Goal: Information Seeking & Learning: Learn about a topic

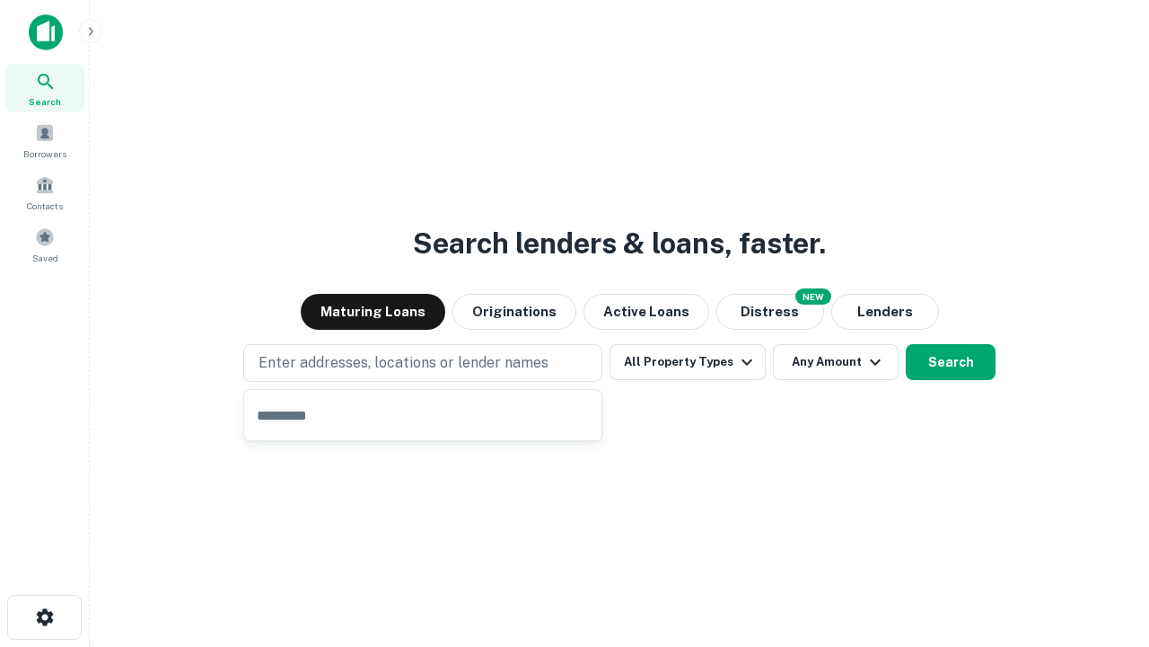
type input "**********"
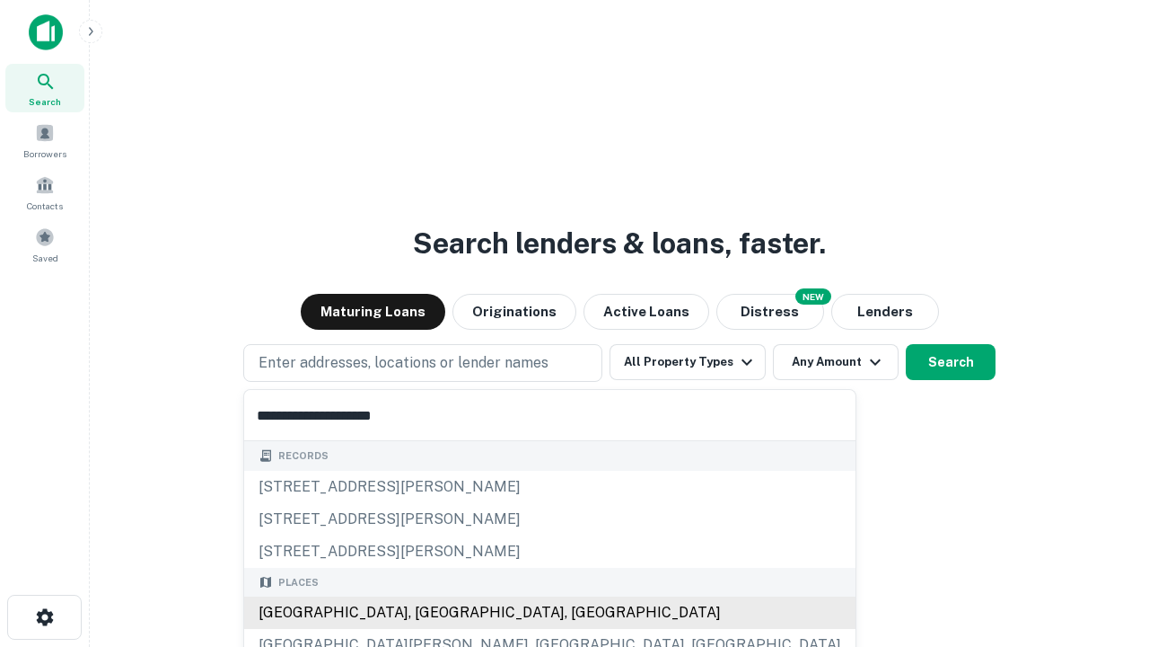
click at [429, 612] on div "Santa Monica, CA, USA" at bounding box center [550, 612] width 612 height 32
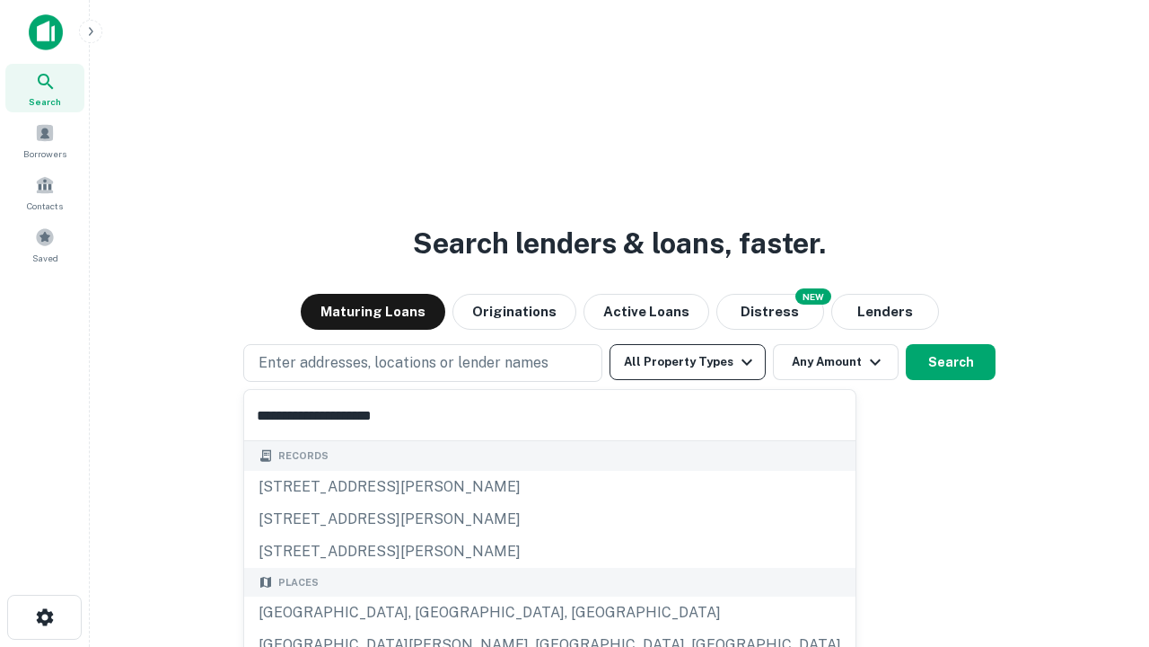
click at [688, 362] on button "All Property Types" at bounding box center [688, 362] width 156 height 36
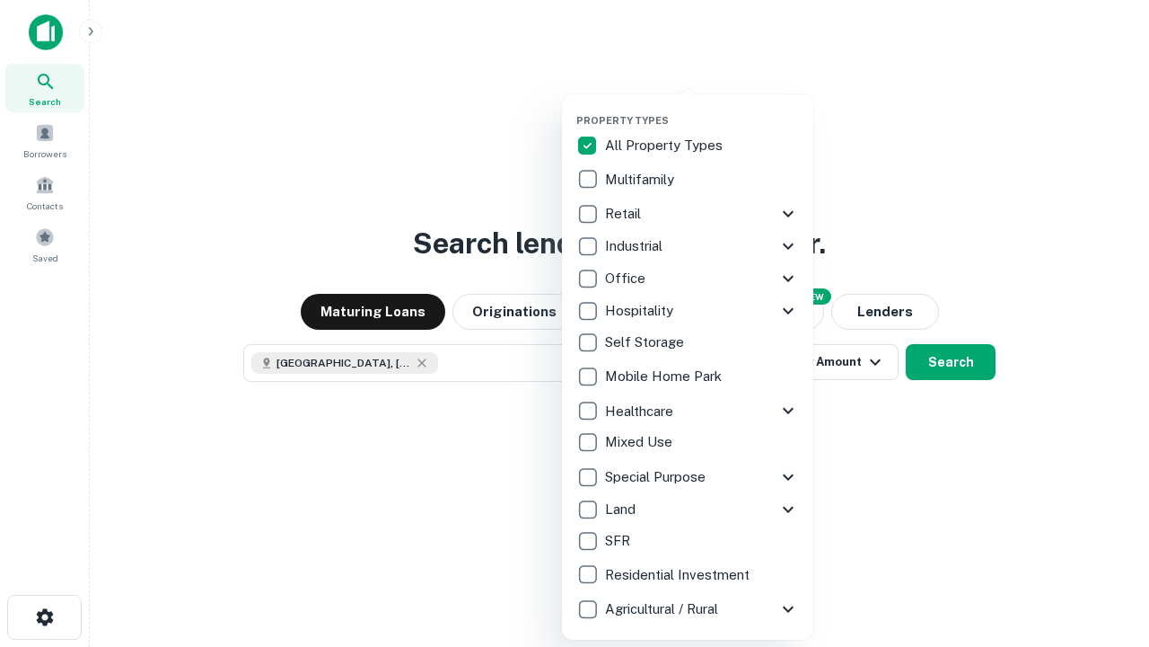
click at [702, 109] on button "button" at bounding box center [702, 109] width 251 height 1
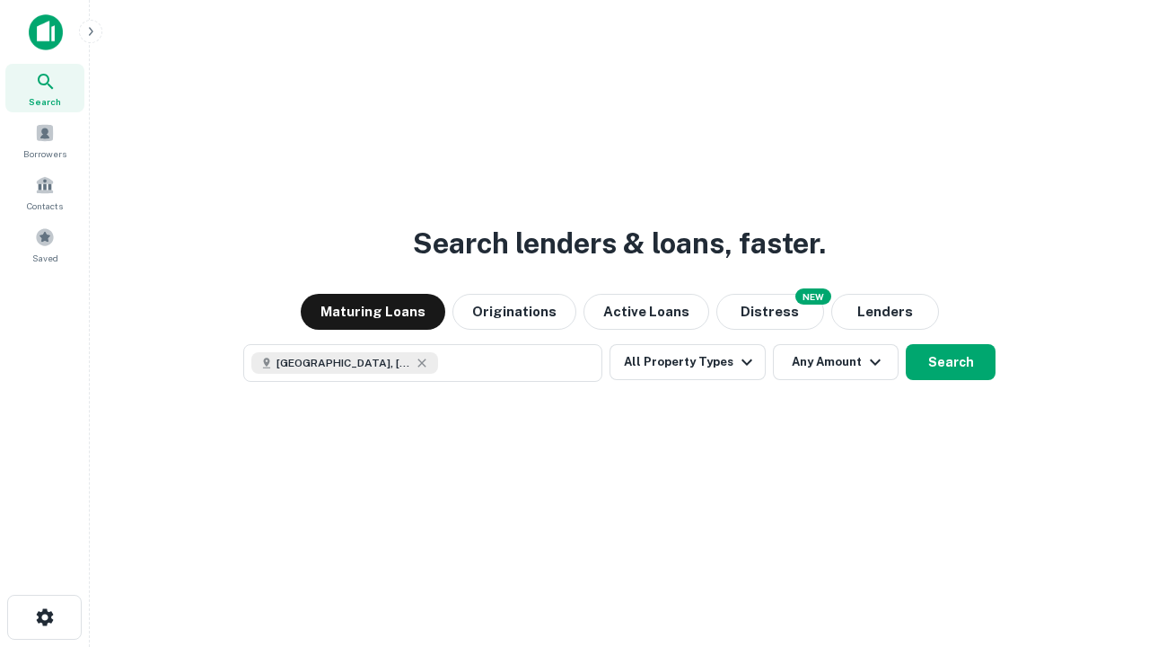
scroll to position [29, 0]
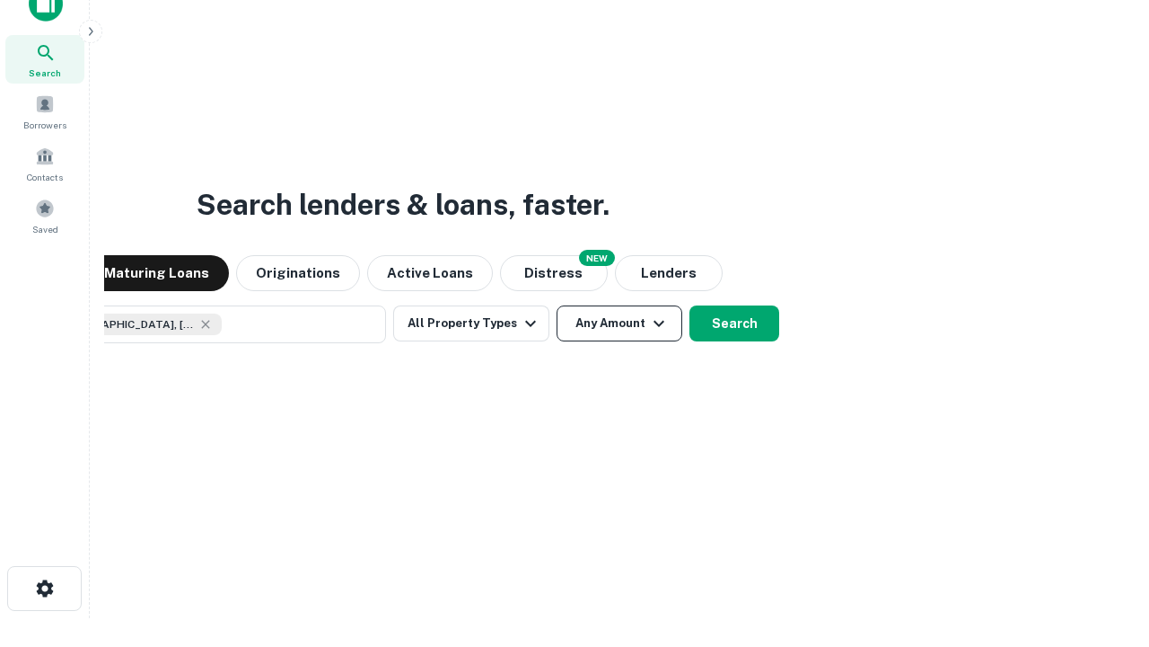
click at [557, 305] on button "Any Amount" at bounding box center [620, 323] width 126 height 36
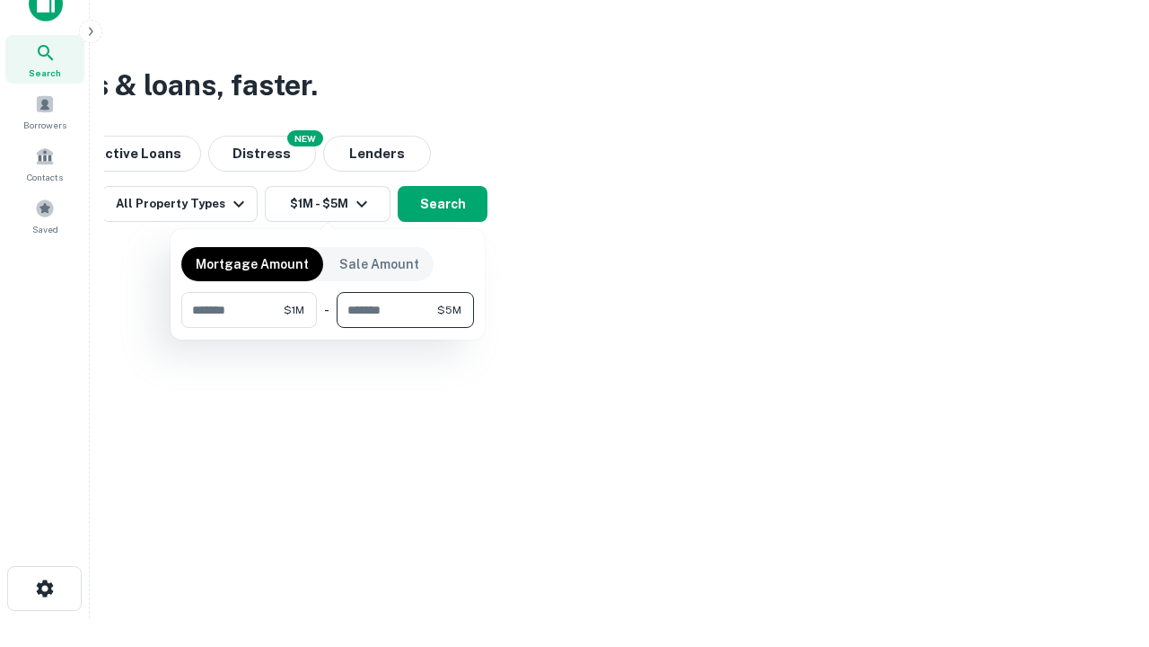
type input "*******"
click at [328, 328] on button "button" at bounding box center [327, 328] width 293 height 1
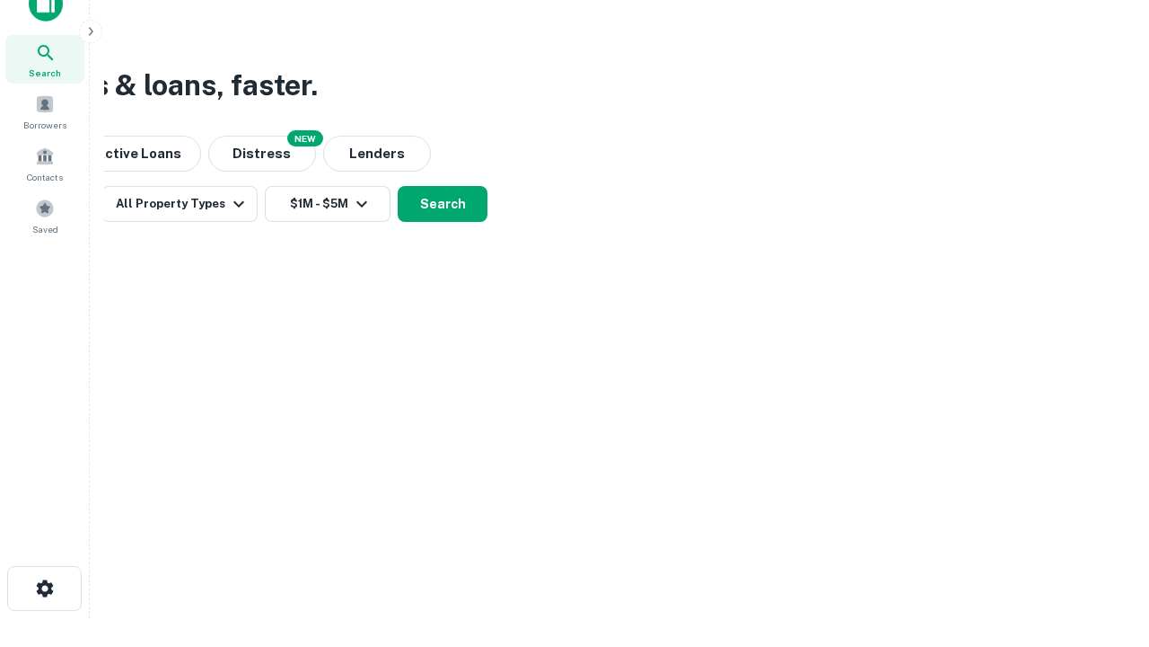
scroll to position [29, 0]
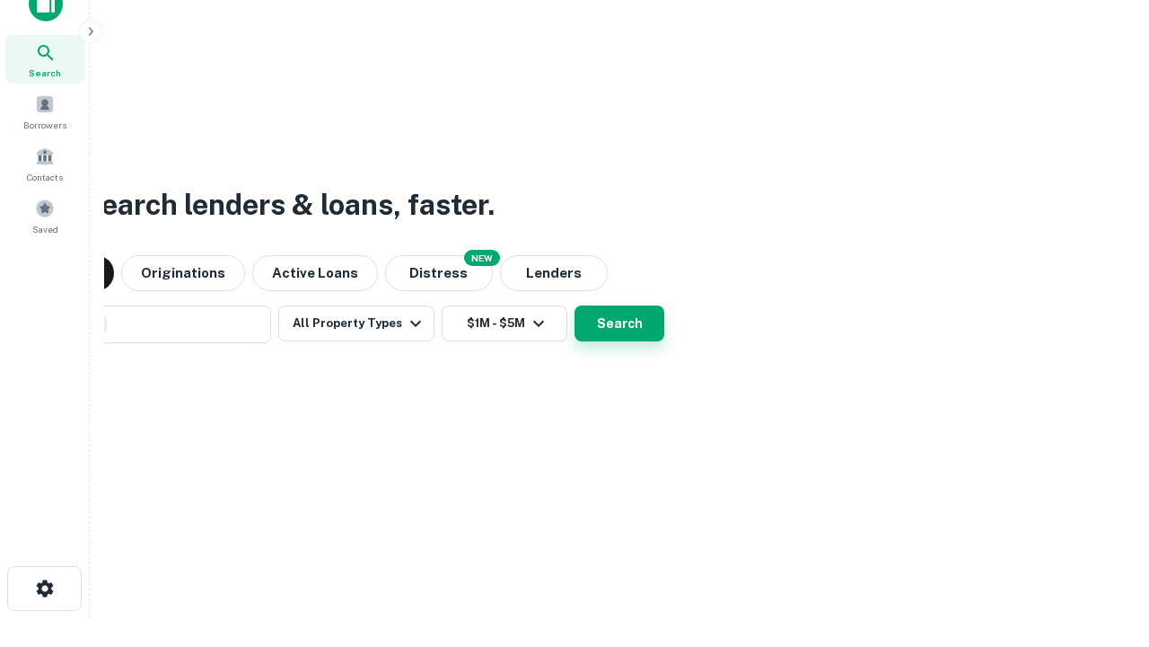
click at [575, 305] on button "Search" at bounding box center [620, 323] width 90 height 36
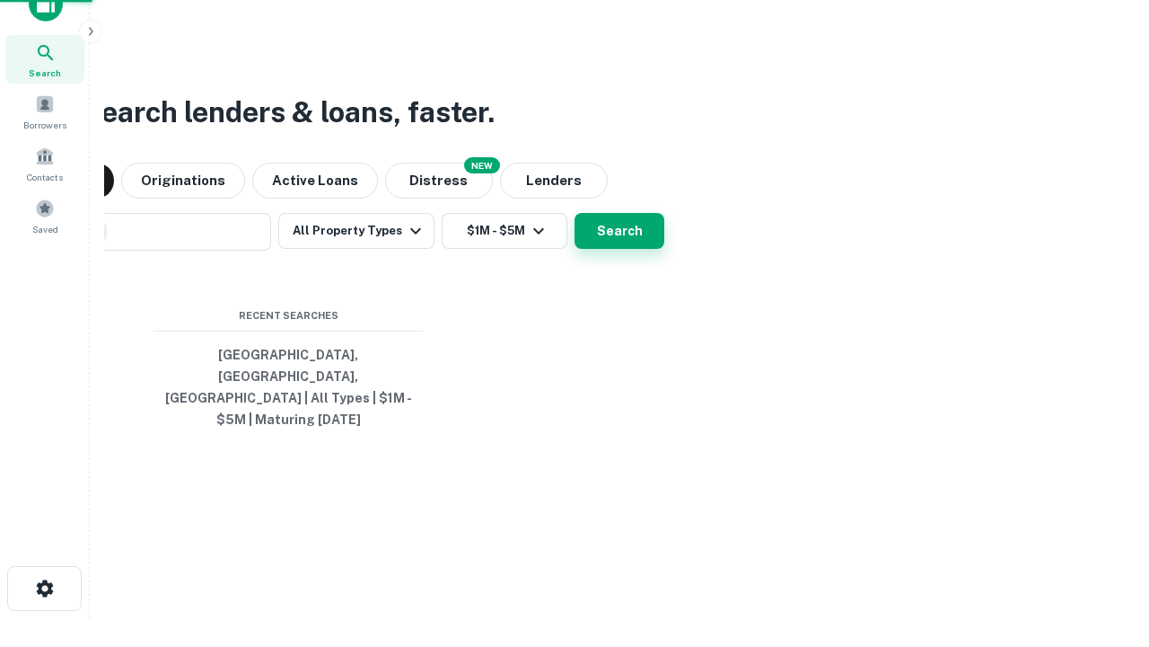
scroll to position [58, 508]
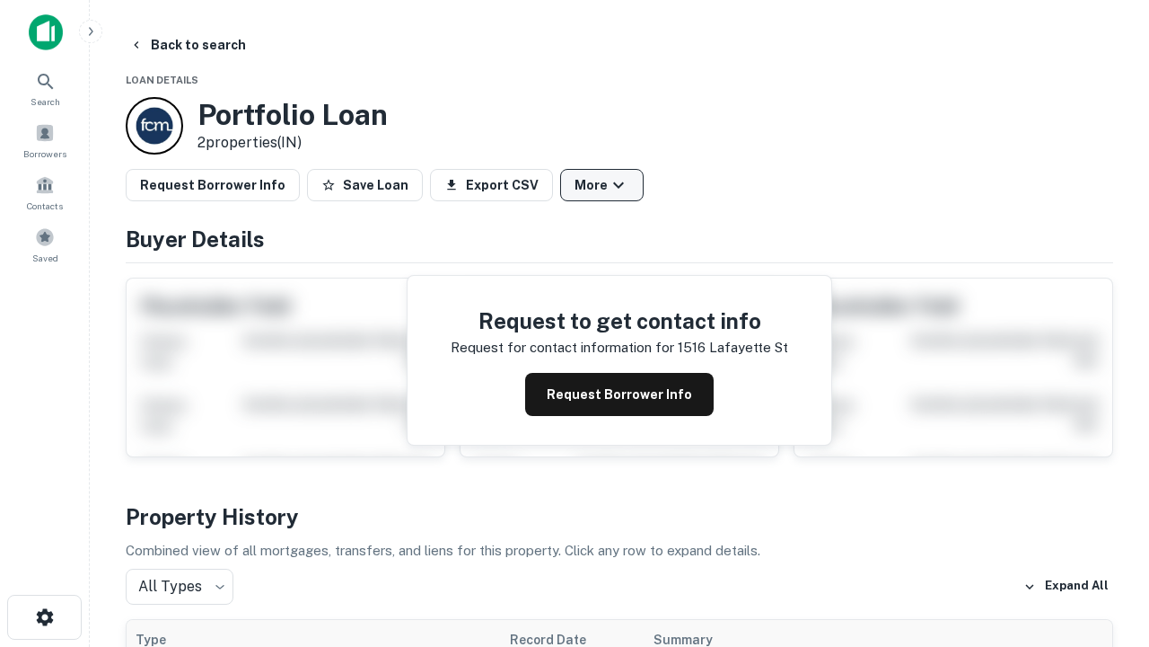
click at [602, 185] on button "More" at bounding box center [602, 185] width 84 height 32
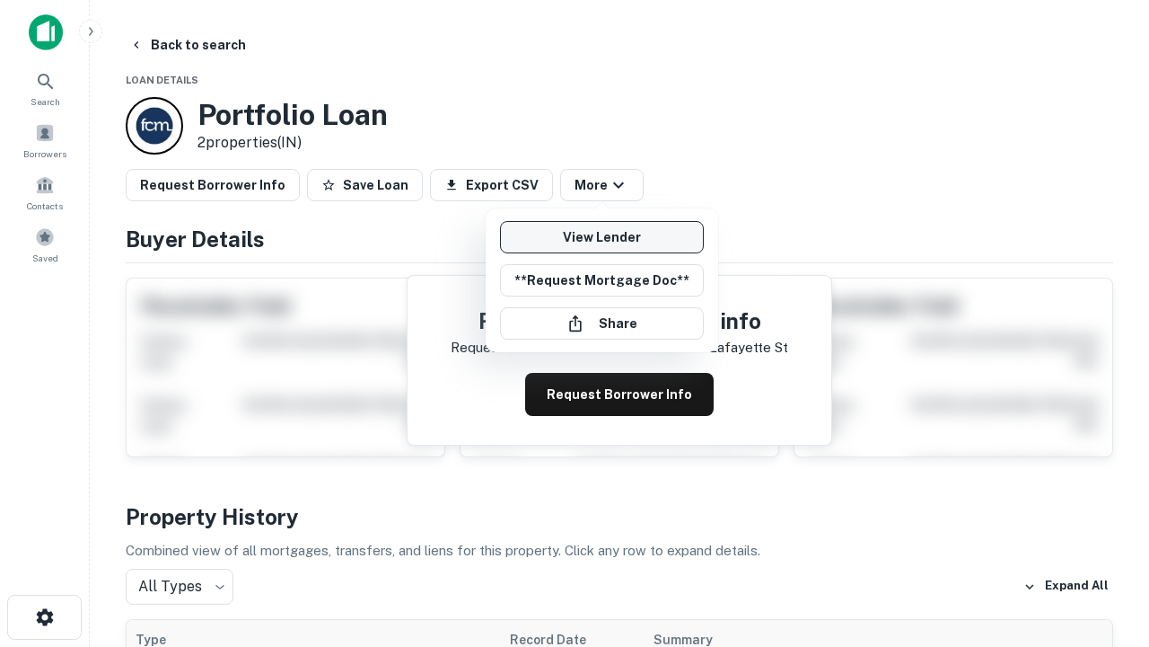
click at [602, 237] on link "View Lender" at bounding box center [602, 237] width 204 height 32
